Goal: Information Seeking & Learning: Learn about a topic

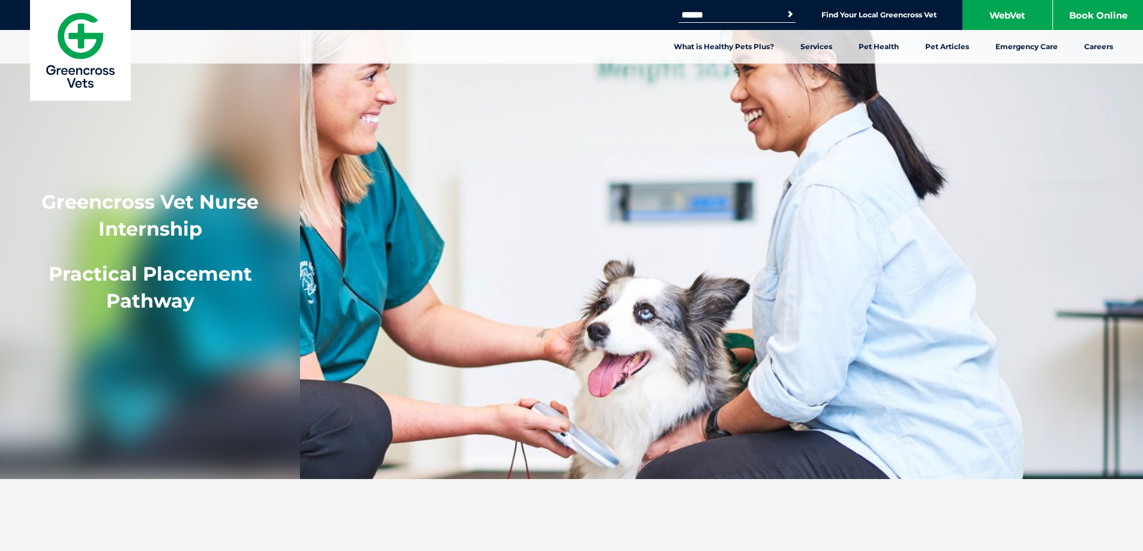
click at [87, 46] on img at bounding box center [80, 50] width 101 height 101
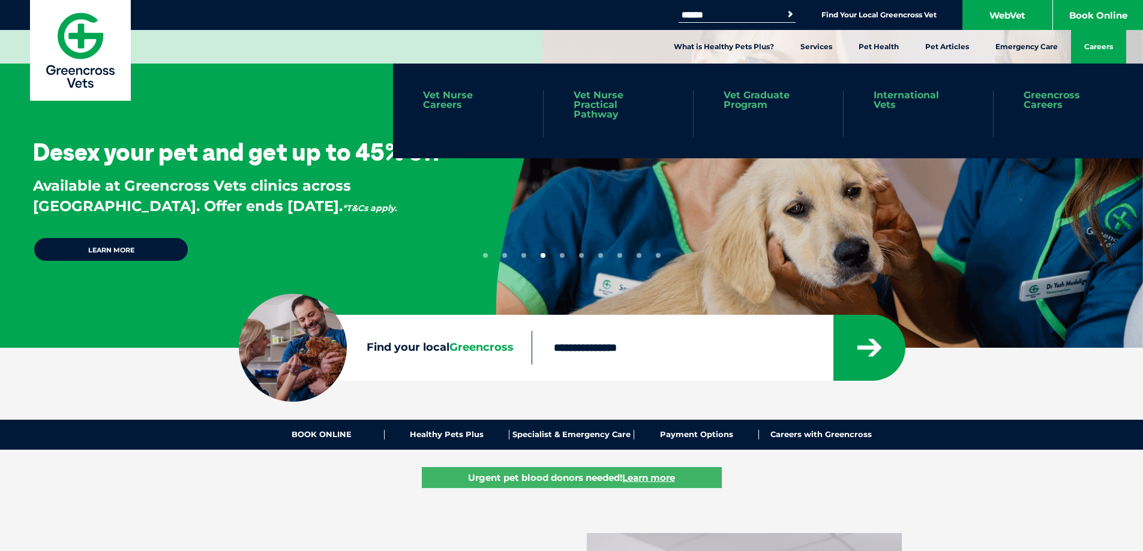
click at [1092, 46] on link "Careers" at bounding box center [1098, 47] width 55 height 34
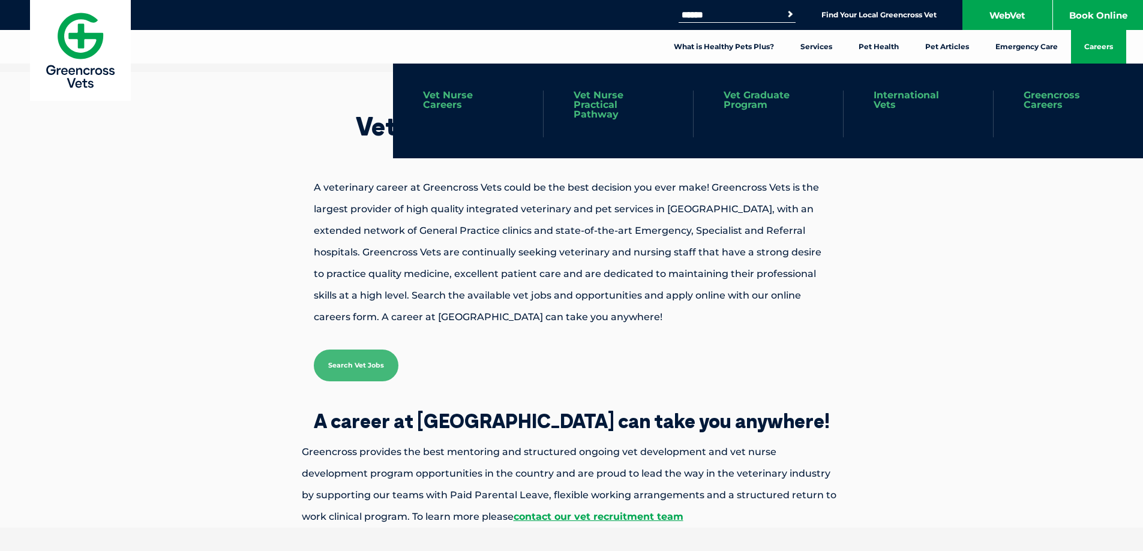
click at [757, 101] on link "Vet Graduate Program" at bounding box center [767, 100] width 89 height 19
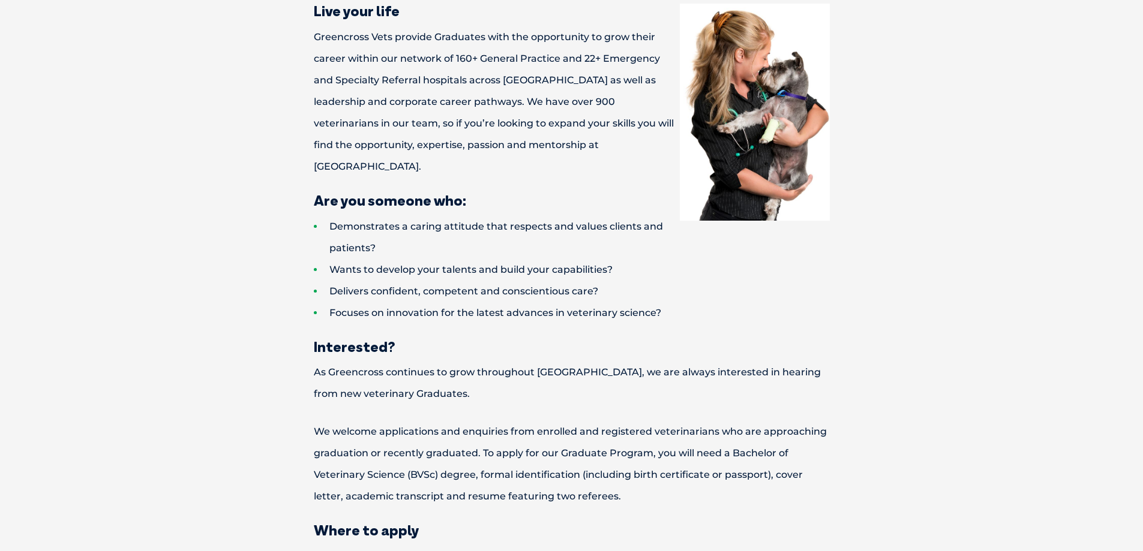
scroll to position [1080, 0]
